Goal: Check status

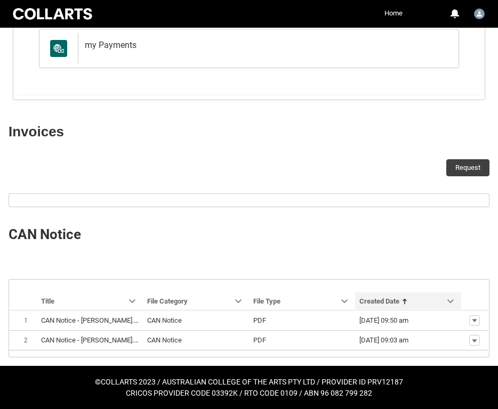
scroll to position [241, 0]
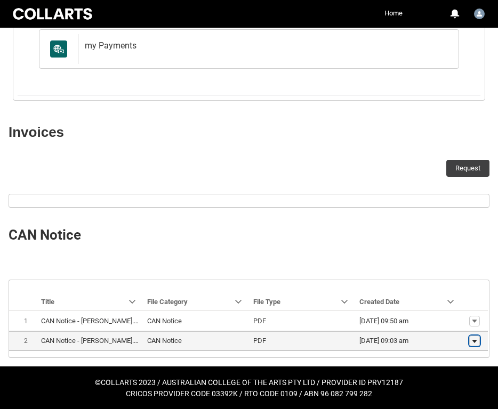
click at [477, 343] on lightning-primitive-icon "button" at bounding box center [474, 341] width 6 height 7
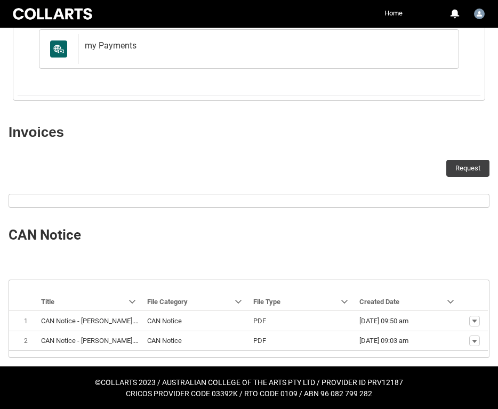
click at [439, 276] on div "Navigation Mode Action Mode Sort by: Title Sorted: None Show Title column actio…" at bounding box center [249, 318] width 498 height 95
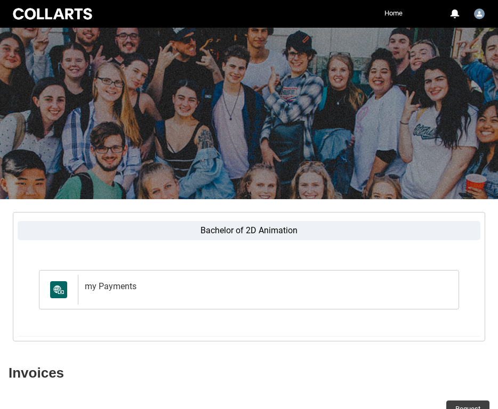
scroll to position [0, 0]
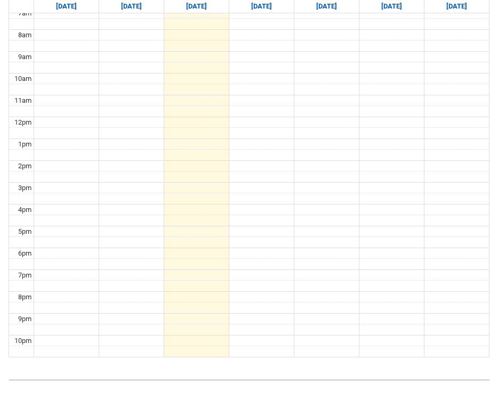
scroll to position [239, 0]
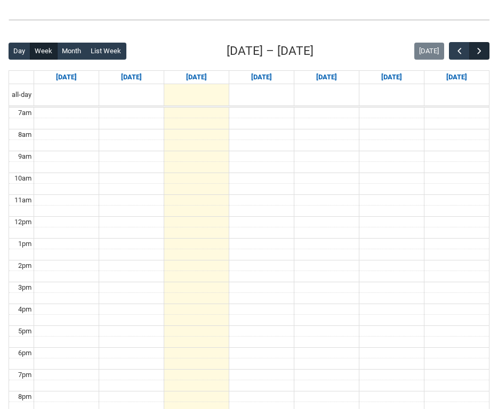
click at [483, 59] on button "button" at bounding box center [479, 51] width 20 height 18
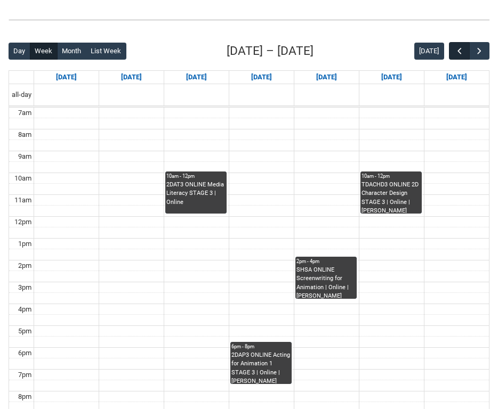
click at [454, 49] on span "button" at bounding box center [459, 51] width 11 height 11
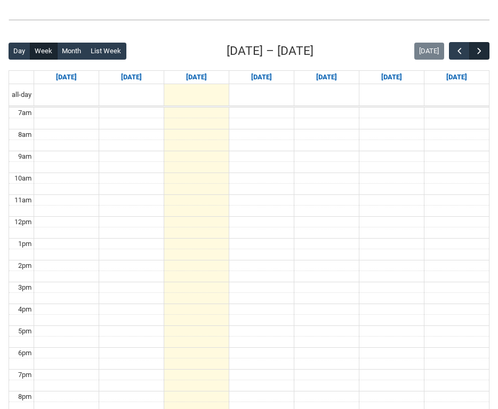
click at [485, 51] on button "button" at bounding box center [479, 51] width 20 height 18
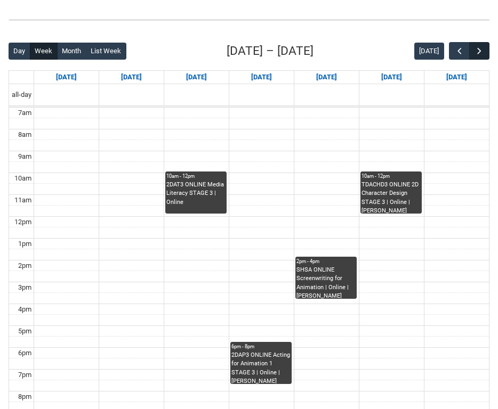
click at [481, 49] on span "button" at bounding box center [479, 51] width 11 height 11
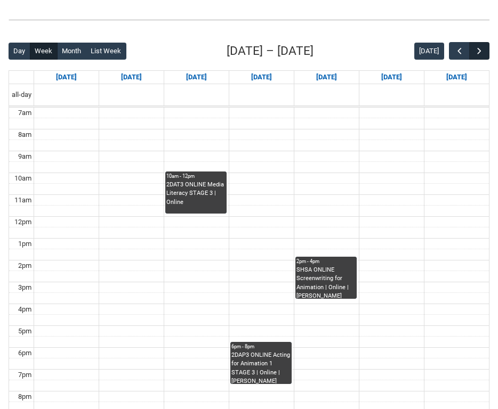
click at [481, 49] on span "button" at bounding box center [479, 51] width 11 height 11
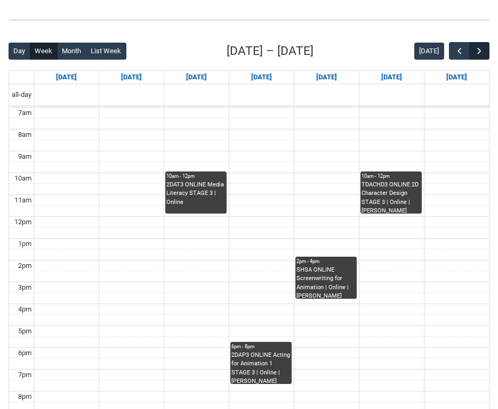
click at [481, 49] on span "button" at bounding box center [479, 51] width 11 height 11
